Goal: Use online tool/utility: Use online tool/utility

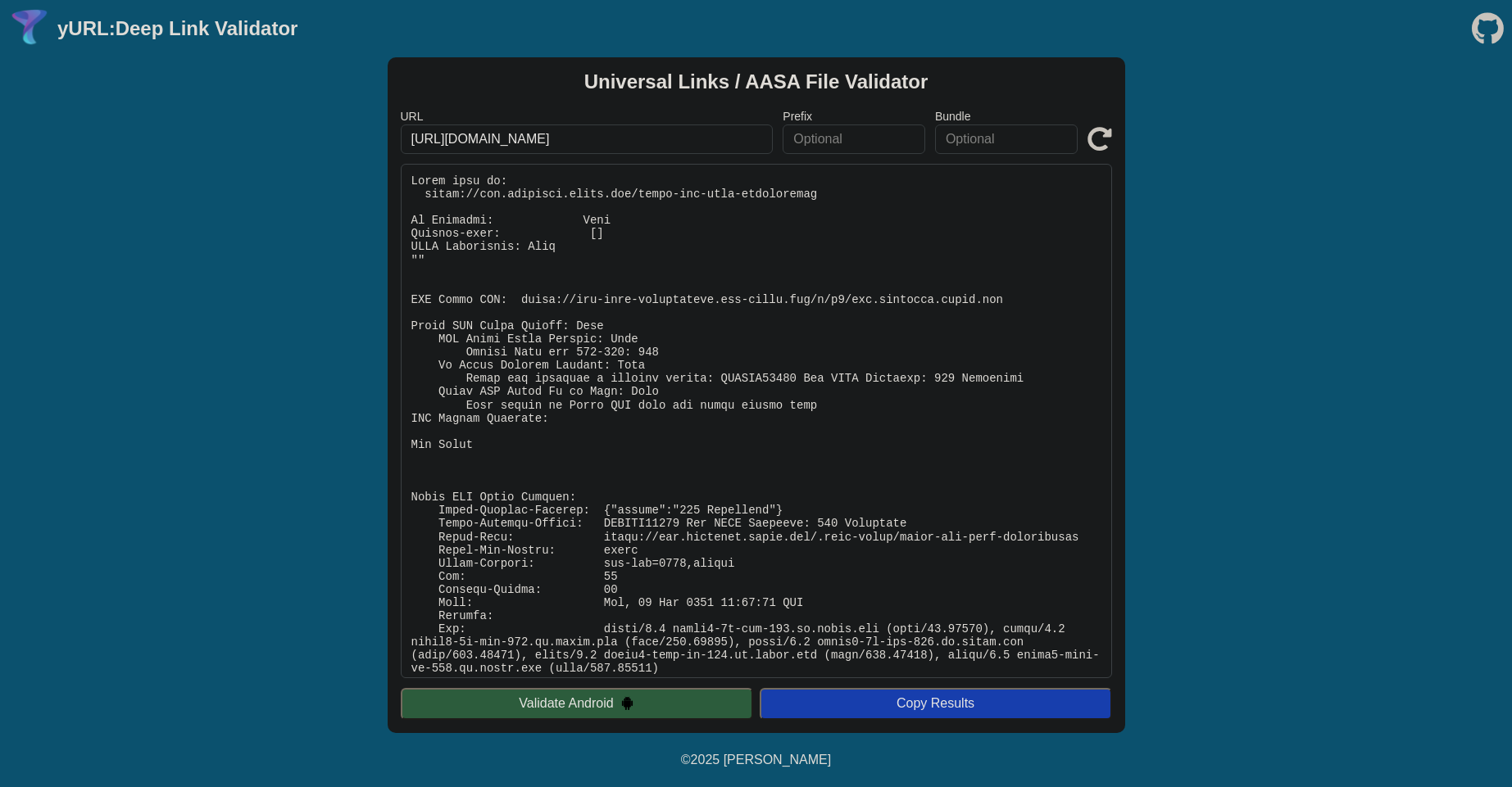
click at [446, 195] on pre at bounding box center [756, 421] width 711 height 515
click at [782, 190] on pre at bounding box center [756, 421] width 711 height 515
copy pre "[URL][DOMAIN_NAME]"
click at [878, 356] on pre at bounding box center [756, 421] width 711 height 515
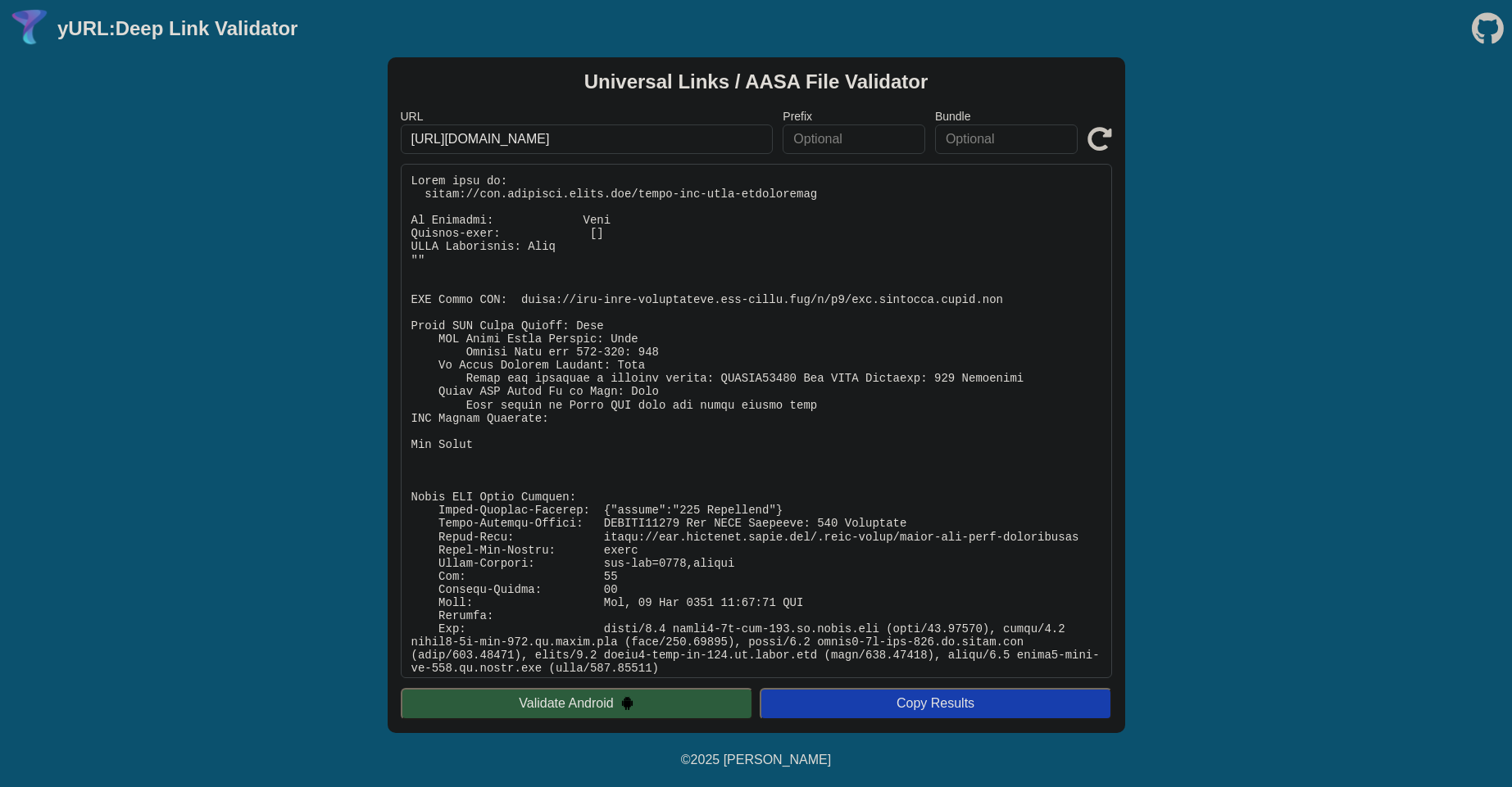
click at [675, 148] on input "[URL][DOMAIN_NAME]" at bounding box center [587, 139] width 373 height 30
click at [606, 356] on pre at bounding box center [756, 421] width 711 height 515
click at [545, 295] on pre at bounding box center [756, 421] width 711 height 515
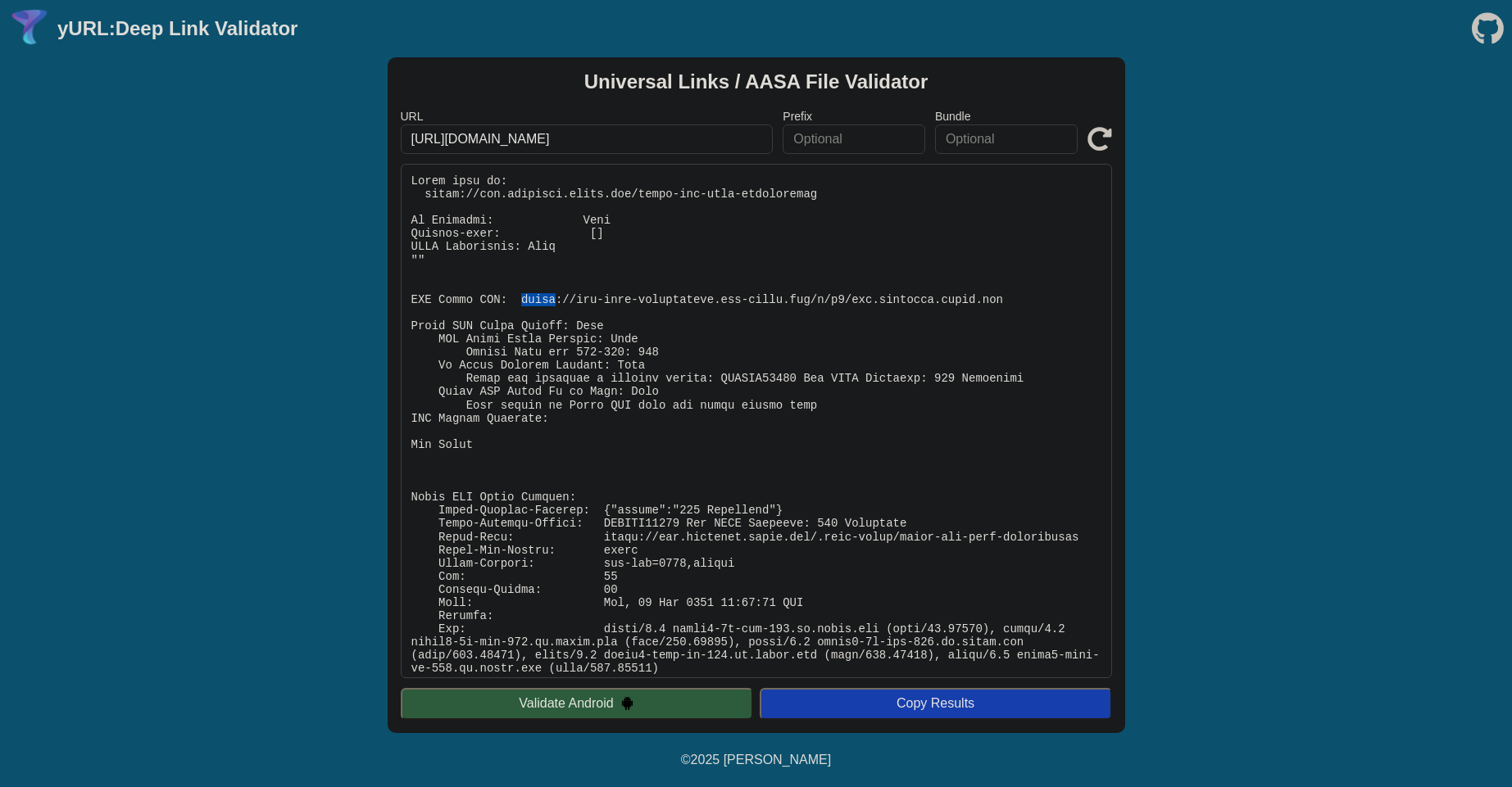
click at [545, 295] on pre at bounding box center [756, 421] width 711 height 515
click at [998, 301] on pre at bounding box center [756, 421] width 711 height 515
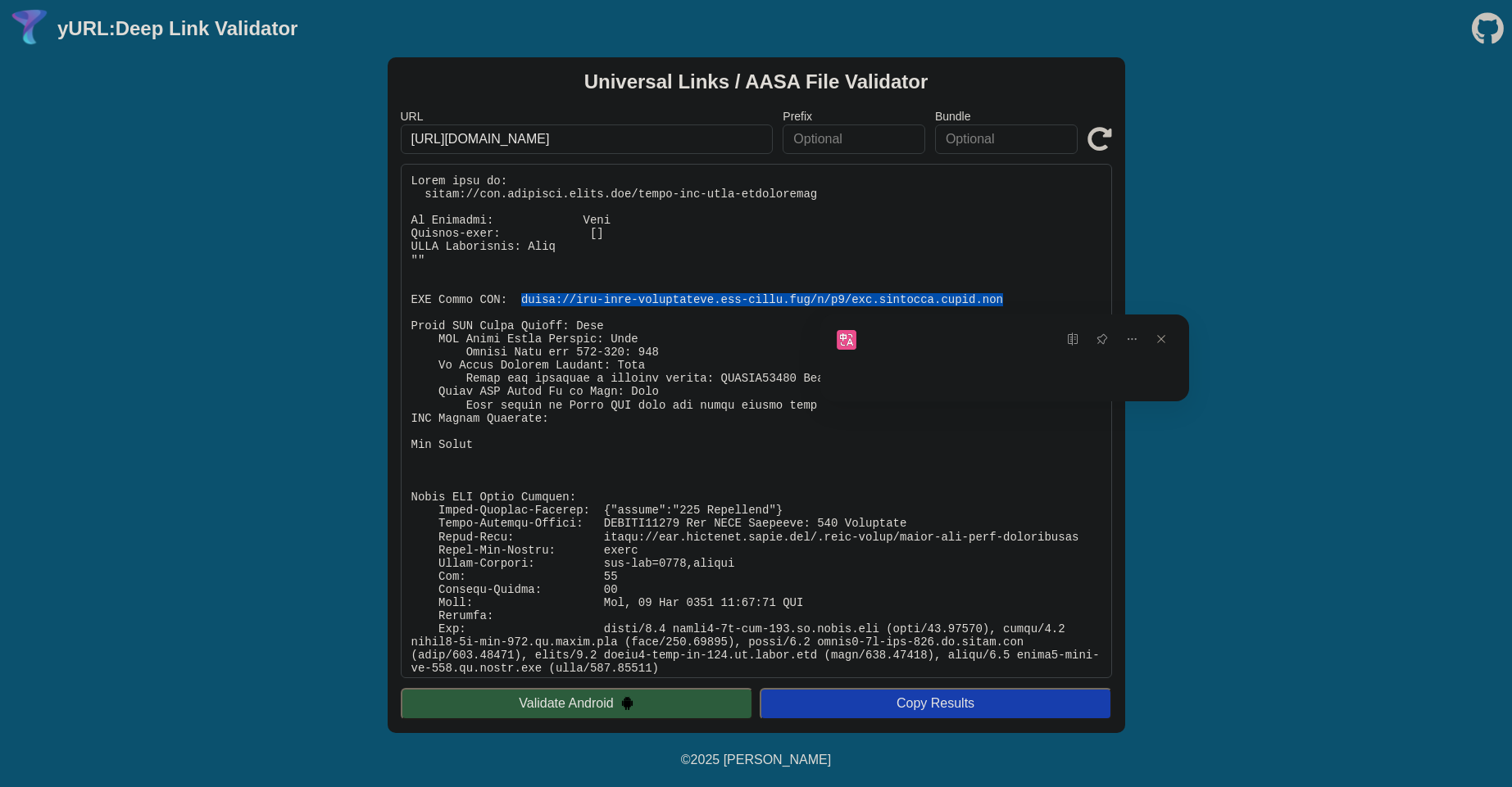
copy pre "[URL][DOMAIN_NAME][DOMAIN_NAME]"
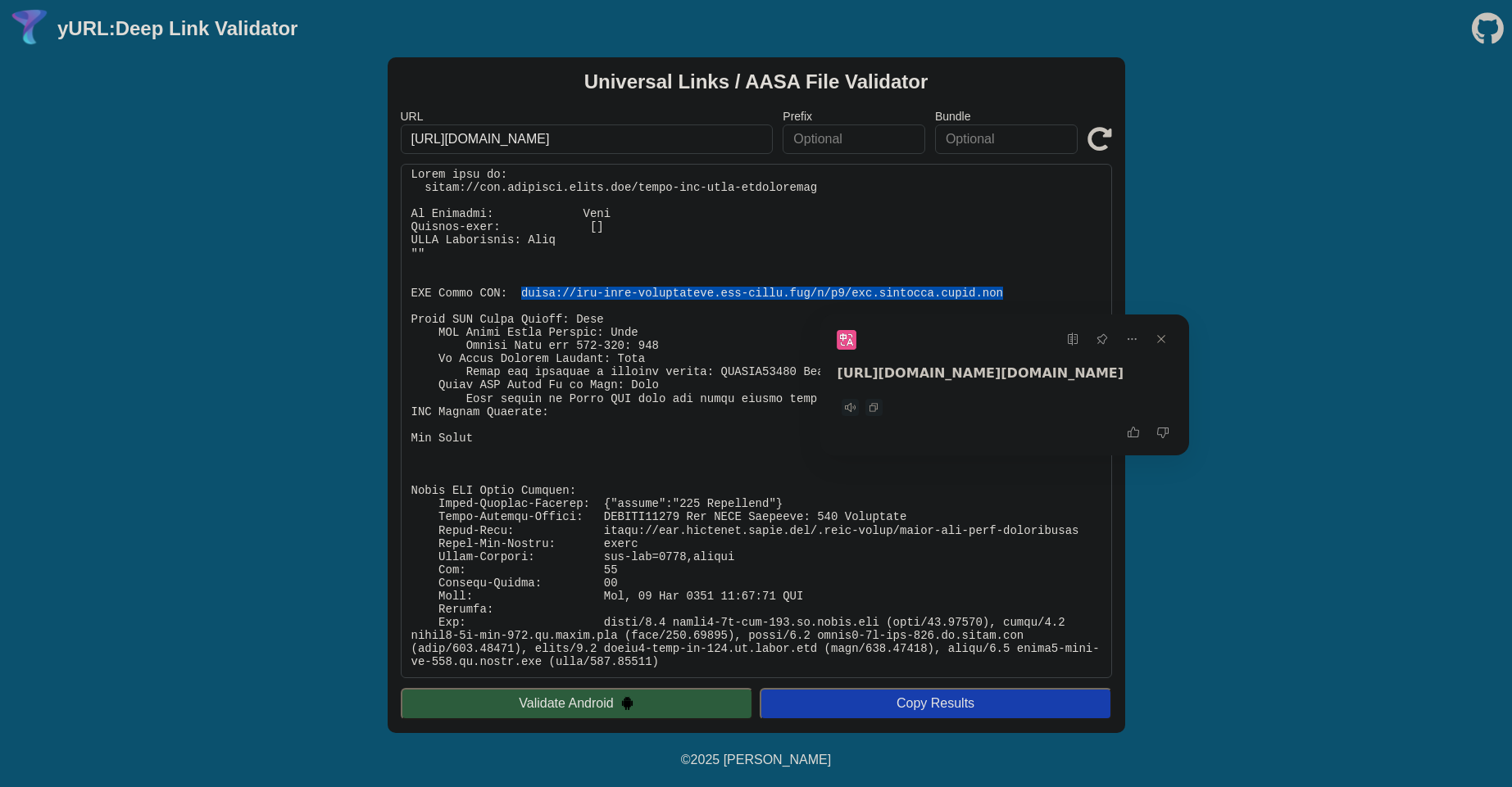
scroll to position [8, 0]
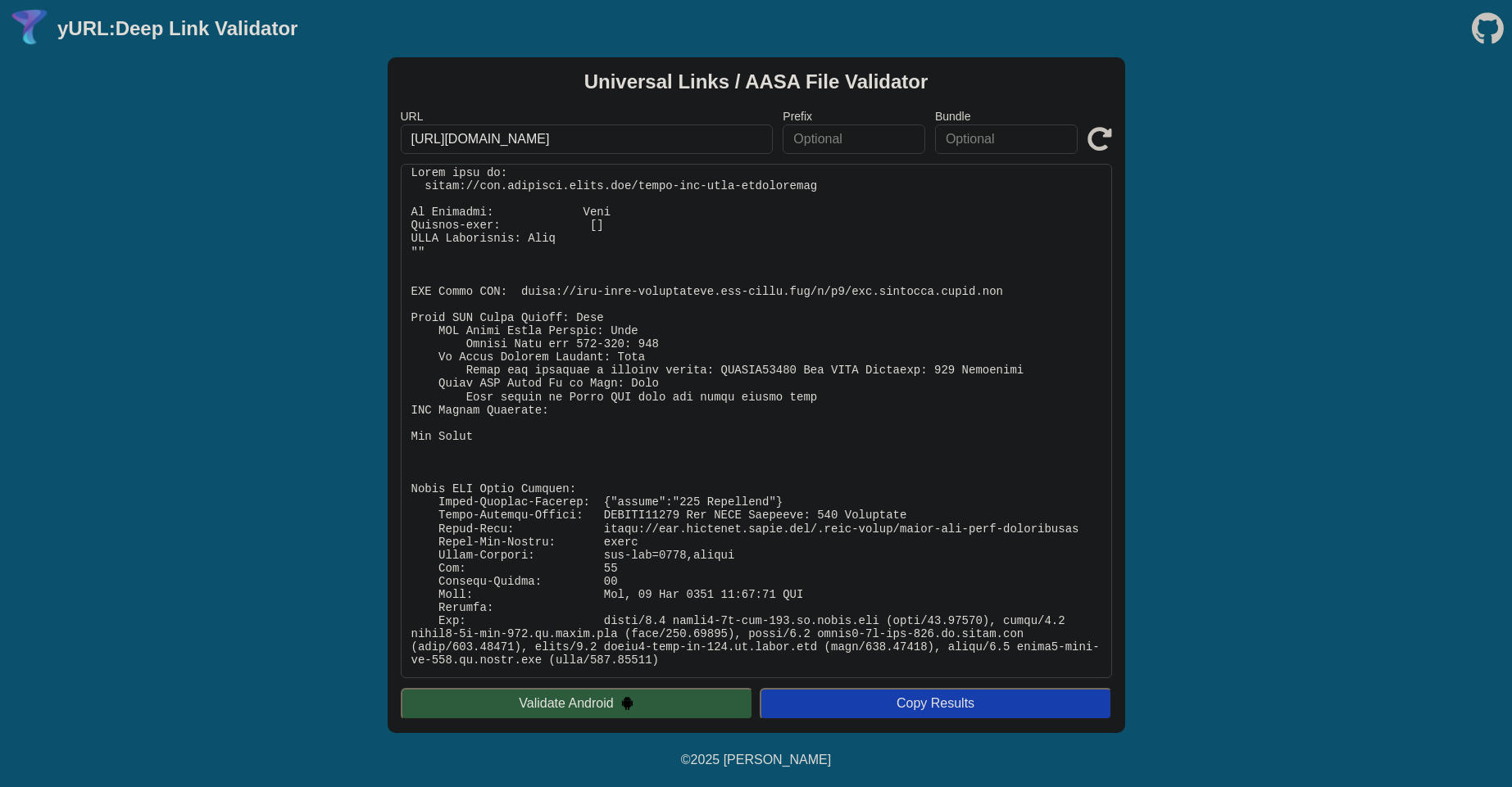
click at [1212, 261] on div "Universal Links / AASA File Validator URL [URL][DOMAIN_NAME] Prefix Bundle Vali…" at bounding box center [756, 394] width 1512 height 676
